Goal: Use online tool/utility: Utilize a website feature to perform a specific function

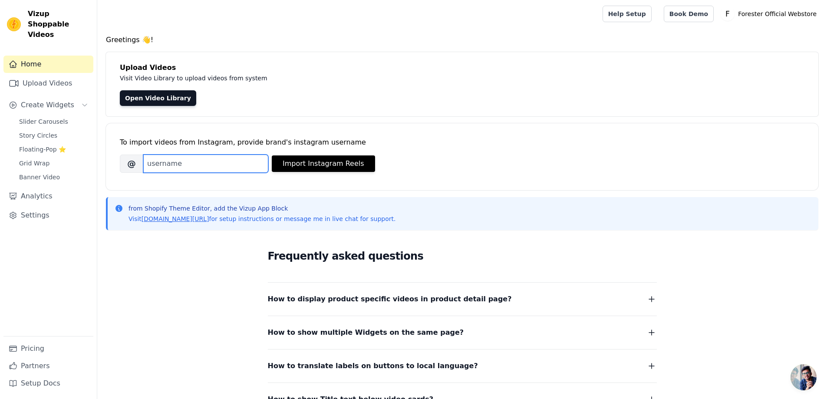
click at [153, 160] on input "Brand's Instagram Username" at bounding box center [205, 163] width 125 height 18
type input "foresteradventure"
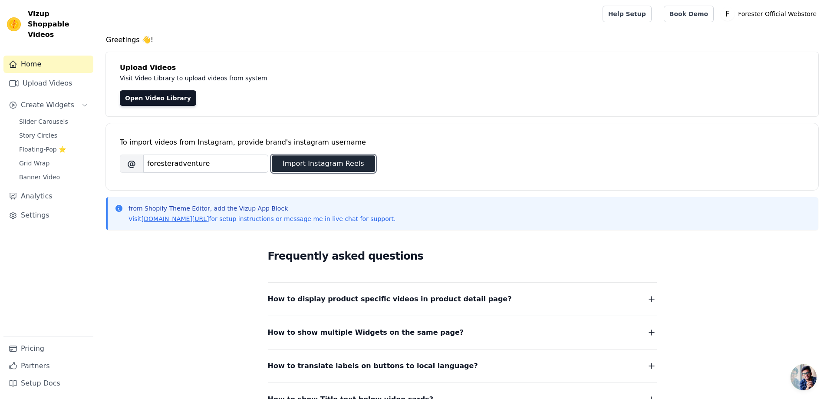
click at [344, 166] on button "Import Instagram Reels" at bounding box center [323, 163] width 103 height 16
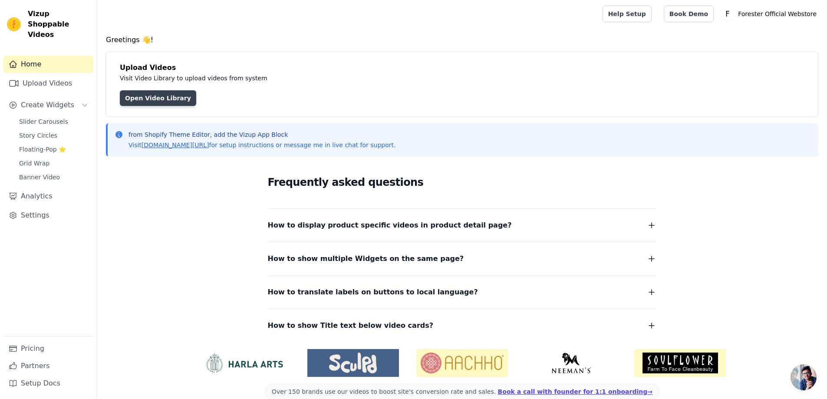
click at [160, 99] on link "Open Video Library" at bounding box center [158, 98] width 76 height 16
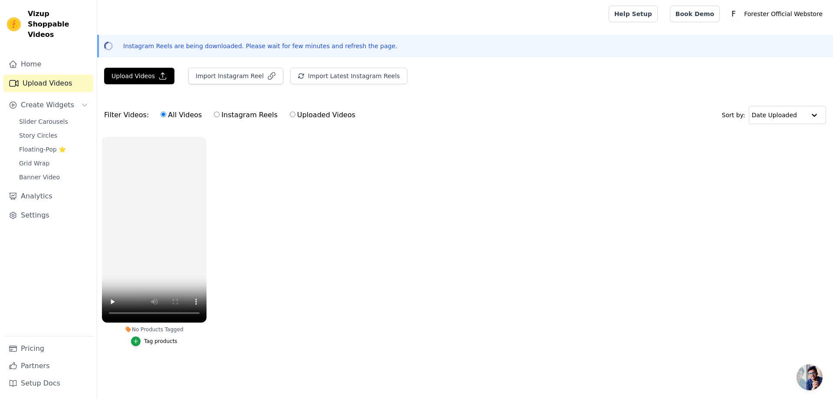
click at [223, 117] on label "Instagram Reels" at bounding box center [246, 114] width 64 height 11
click at [220, 117] on input "Instagram Reels" at bounding box center [217, 115] width 6 height 6
radio input "true"
click at [789, 115] on input "text" at bounding box center [779, 114] width 54 height 17
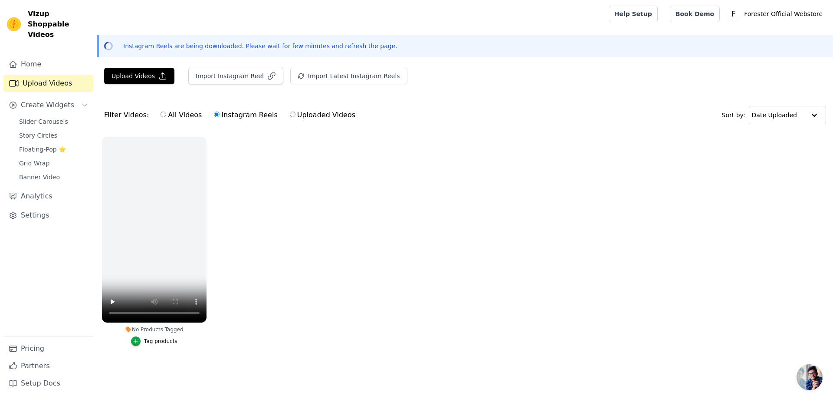
click at [163, 114] on label "All Videos" at bounding box center [181, 114] width 42 height 11
click at [163, 114] on input "All Videos" at bounding box center [164, 115] width 6 height 6
radio input "true"
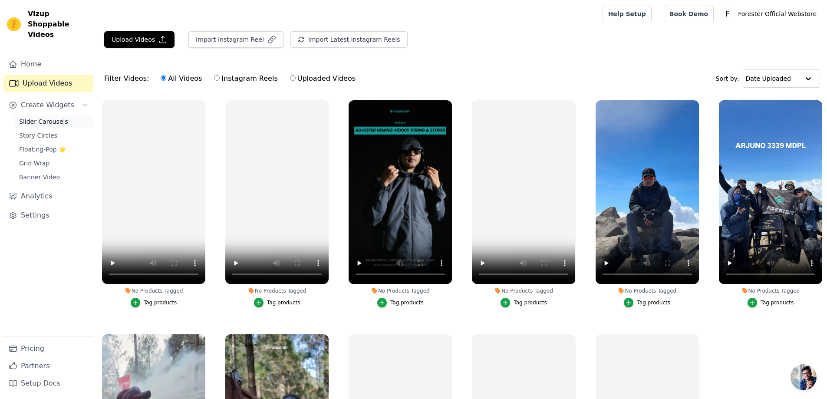
click at [39, 117] on span "Slider Carousels" at bounding box center [43, 121] width 49 height 9
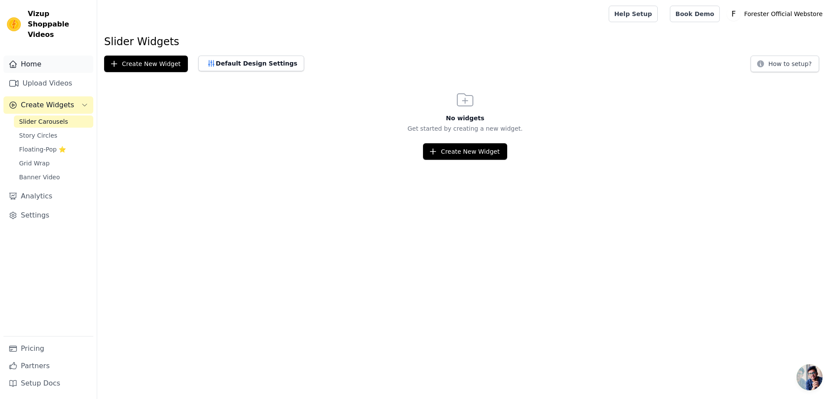
click at [24, 59] on link "Home" at bounding box center [48, 64] width 90 height 17
